Goal: Check status: Check status

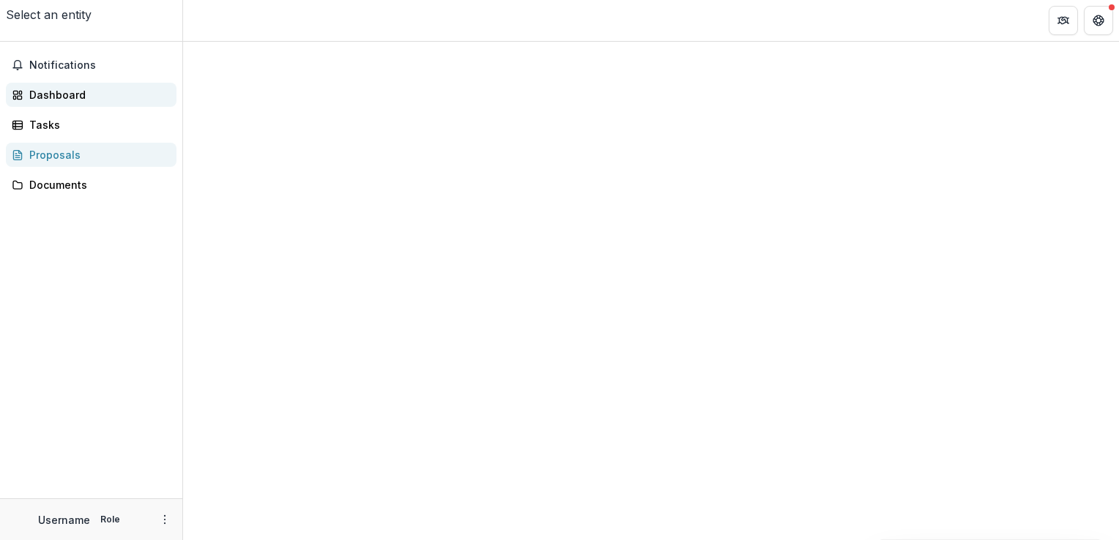
click at [76, 97] on div "Dashboard" at bounding box center [96, 94] width 135 height 15
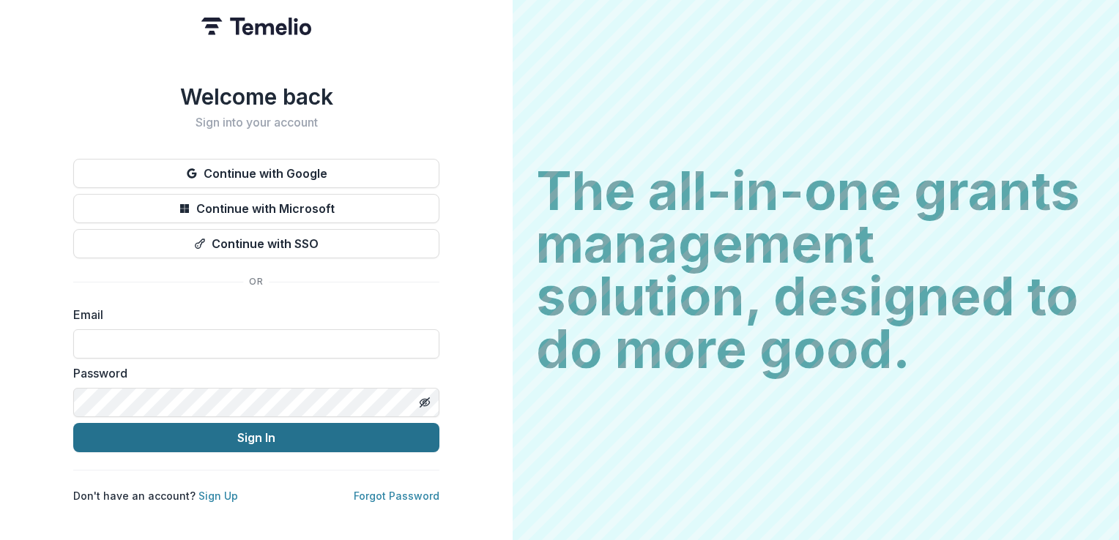
type input "**********"
click at [274, 431] on button "Sign In" at bounding box center [256, 437] width 366 height 29
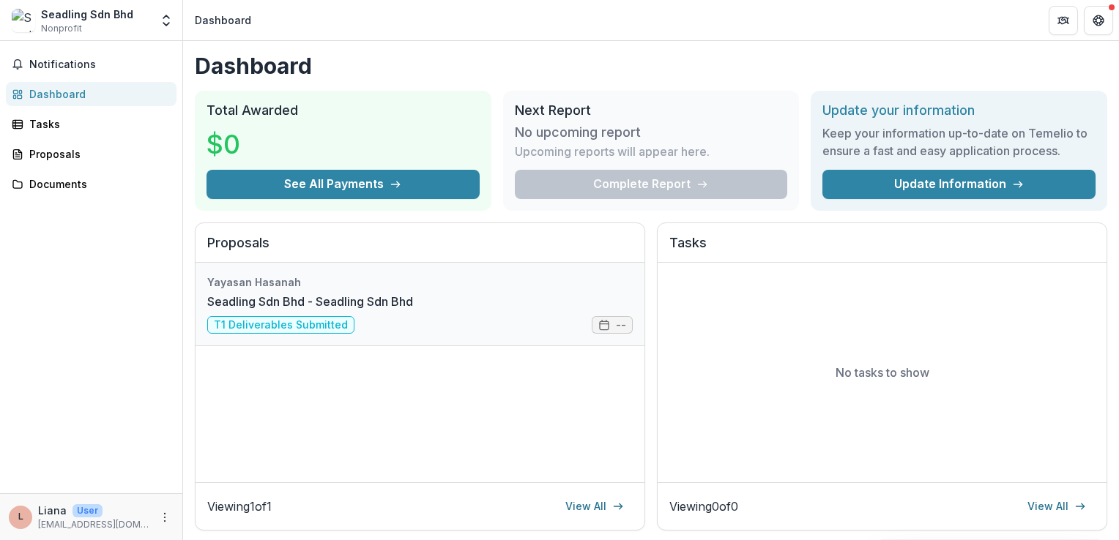
click at [413, 310] on link "Seadling Sdn Bhd - Seadling Sdn Bhd" at bounding box center [310, 302] width 206 height 18
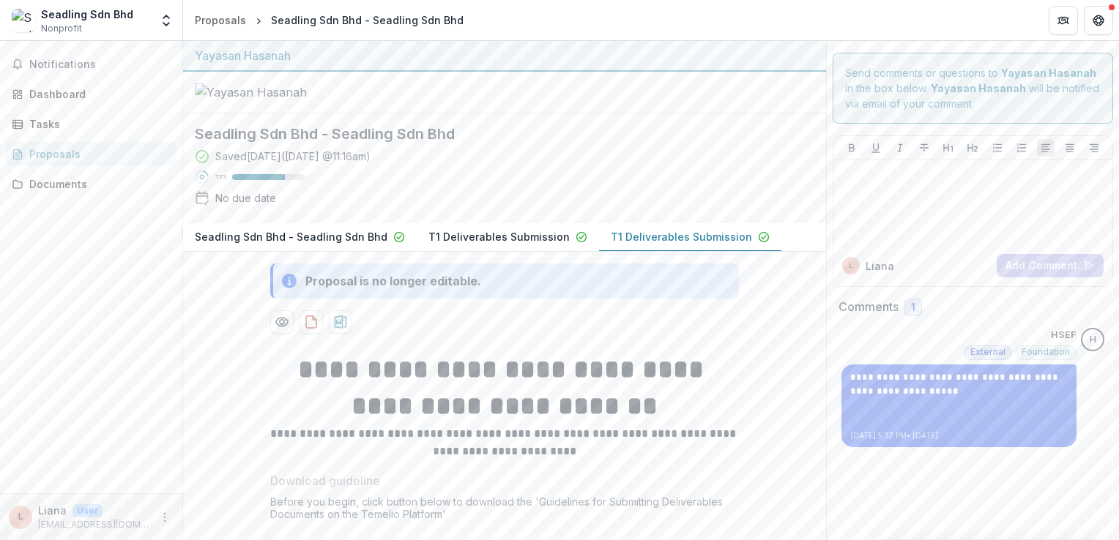
click at [745, 143] on h2 "Seadling Sdn Bhd - Seadling Sdn Bhd" at bounding box center [493, 134] width 596 height 18
click at [1092, 31] on button "Get Help" at bounding box center [1098, 20] width 29 height 29
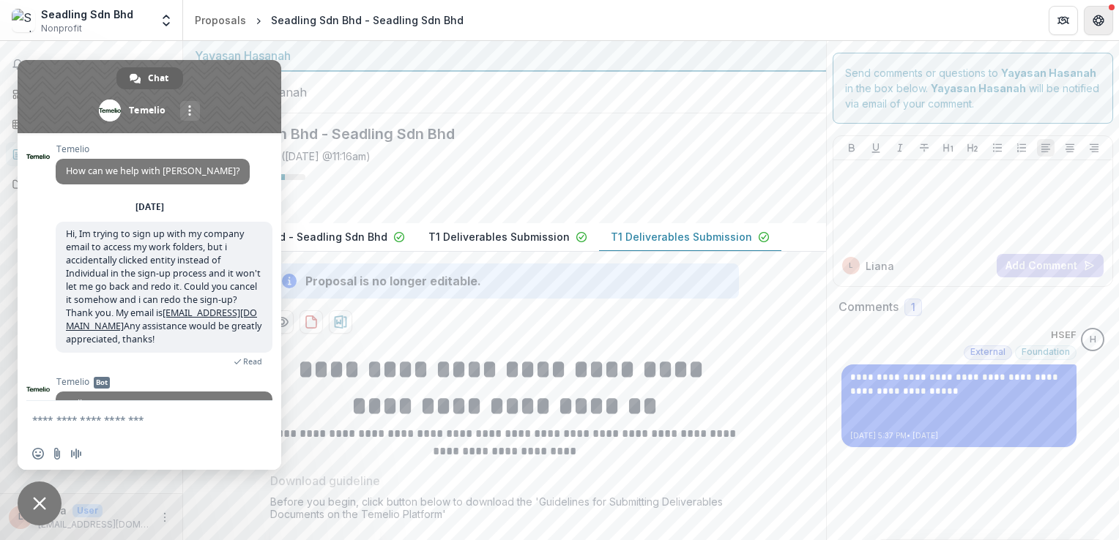
scroll to position [179, 0]
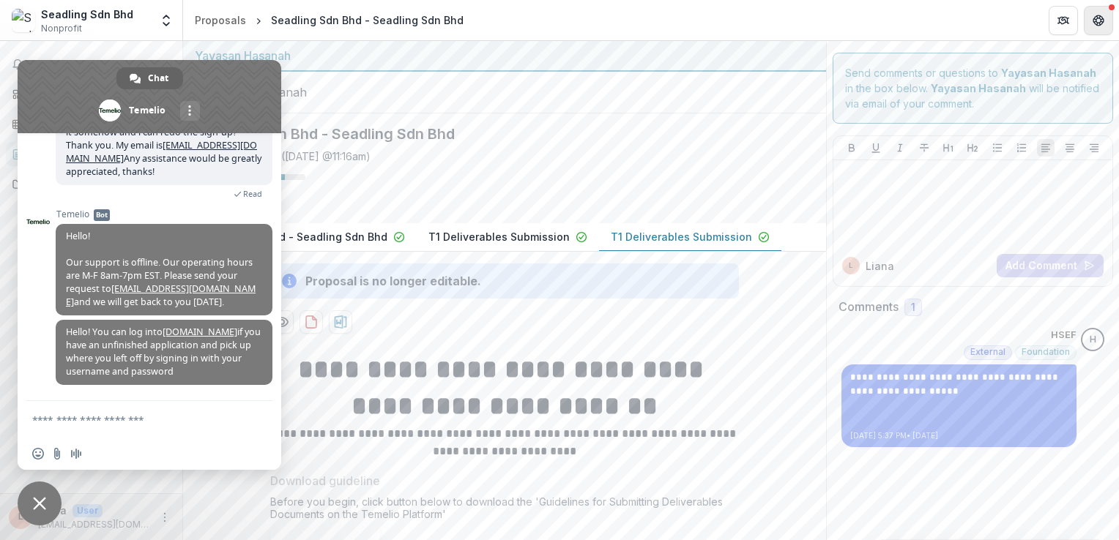
click at [1092, 31] on button "Get Help" at bounding box center [1098, 20] width 29 height 29
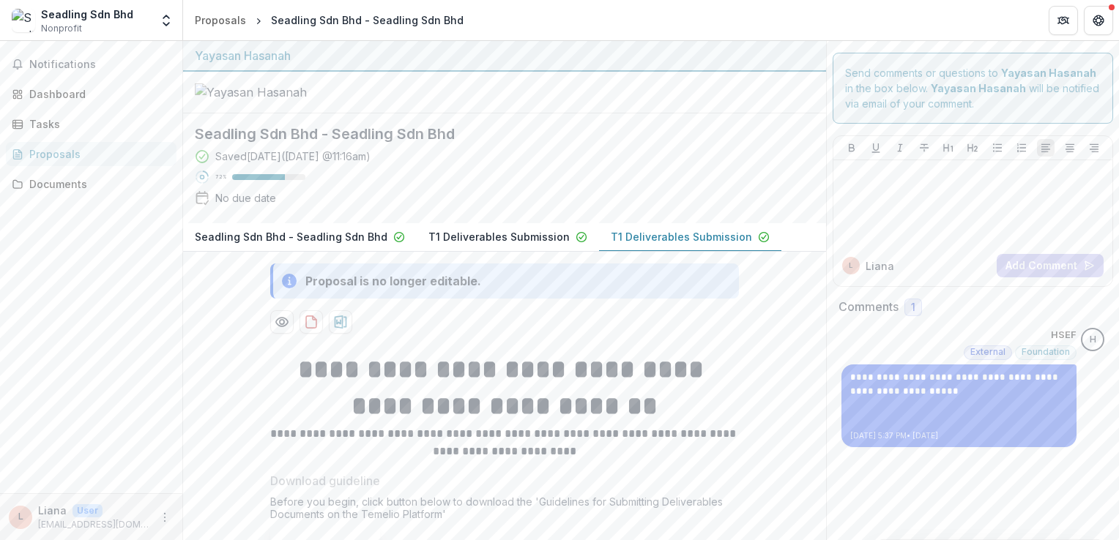
click at [630, 97] on div at bounding box center [504, 93] width 643 height 42
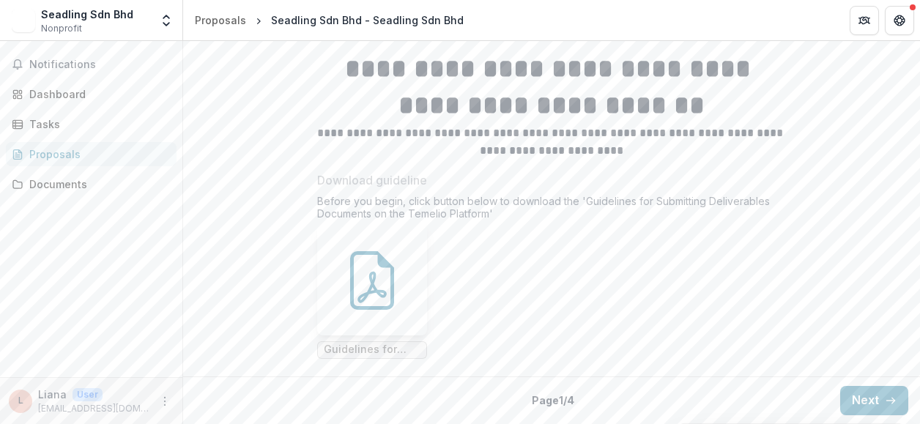
scroll to position [366, 0]
